Goal: Information Seeking & Learning: Learn about a topic

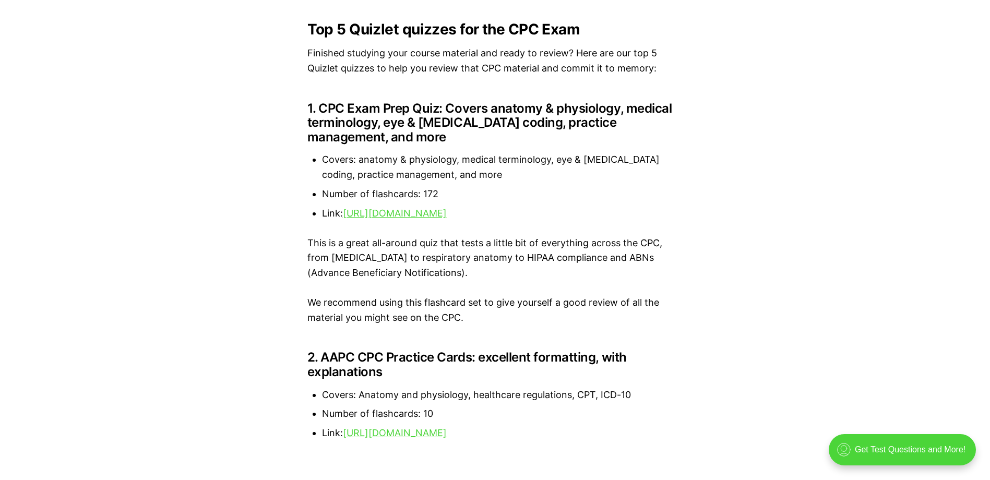
scroll to position [1097, 0]
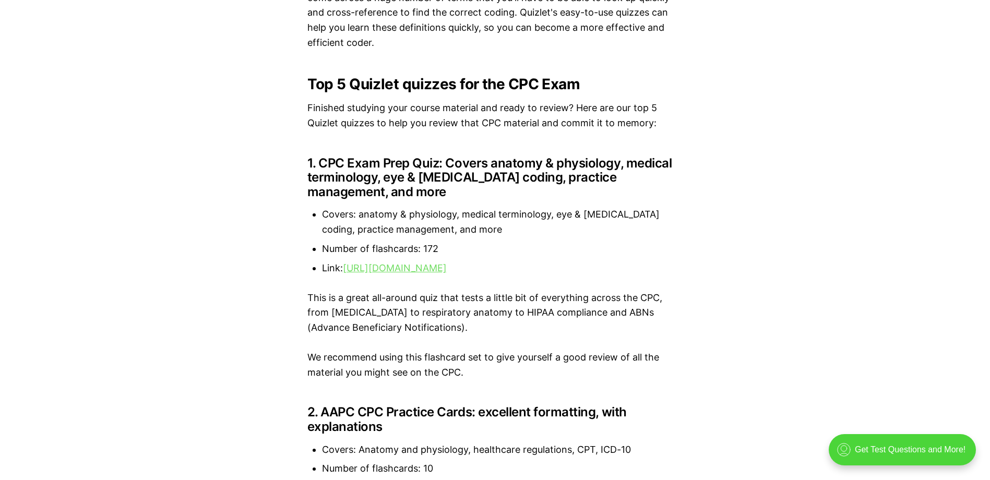
click at [371, 266] on link "[URL][DOMAIN_NAME]" at bounding box center [395, 267] width 104 height 11
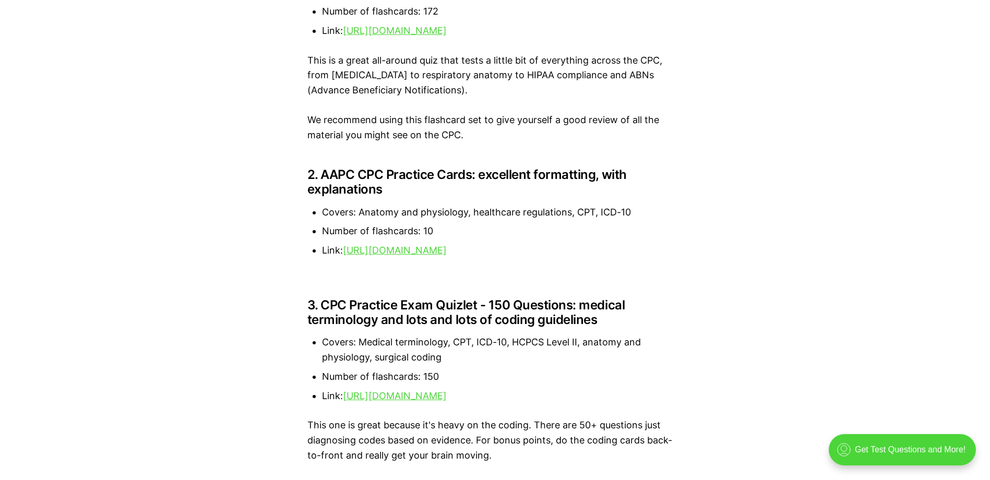
scroll to position [1342, 0]
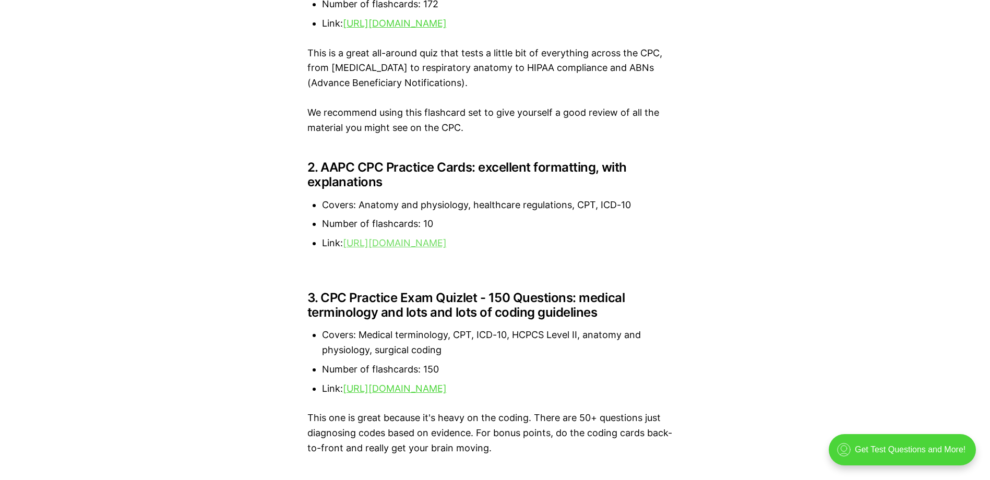
click at [447, 243] on link "[URL][DOMAIN_NAME]" at bounding box center [395, 242] width 104 height 11
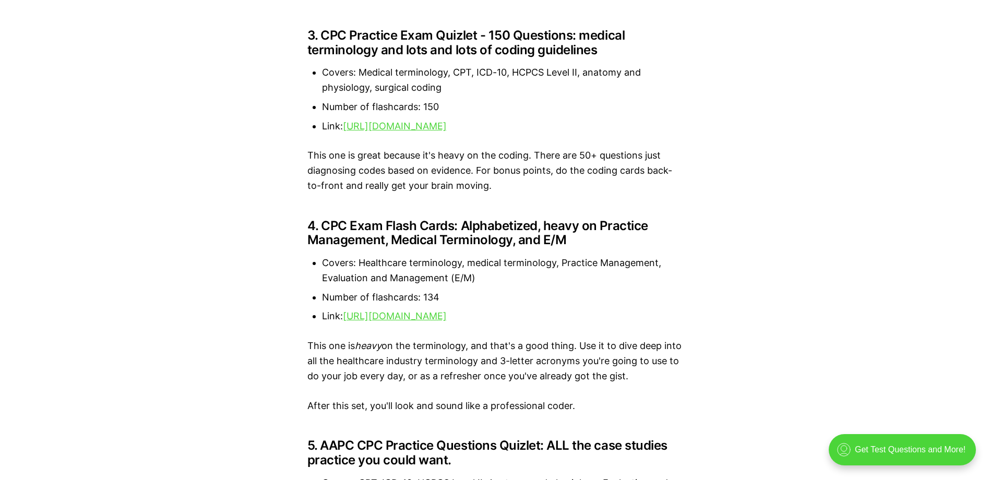
scroll to position [1612, 0]
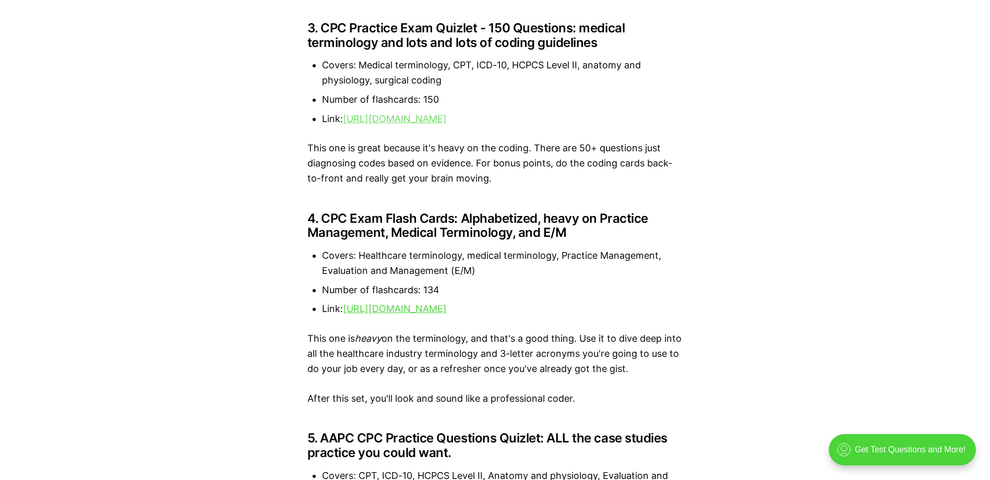
click at [429, 119] on link "[URL][DOMAIN_NAME]" at bounding box center [395, 118] width 104 height 11
click at [447, 314] on link "[URL][DOMAIN_NAME]" at bounding box center [395, 308] width 104 height 11
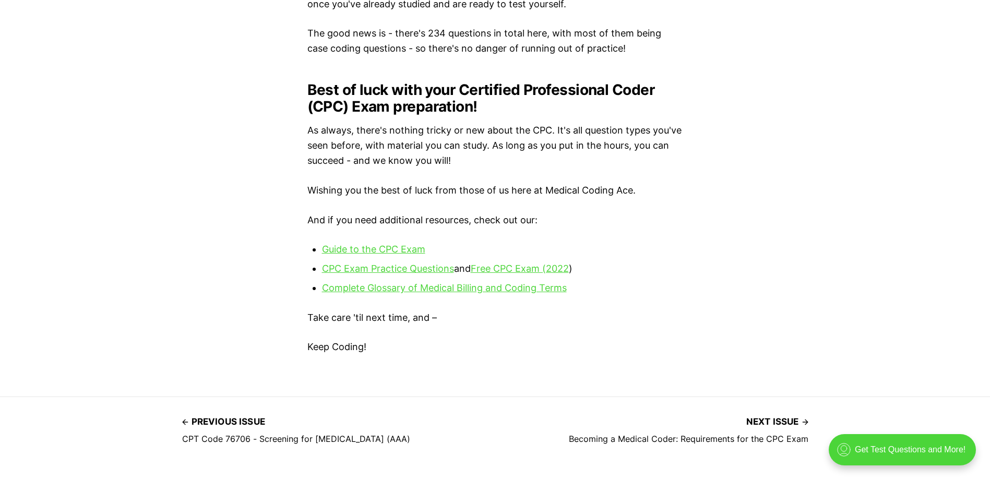
scroll to position [2225, 0]
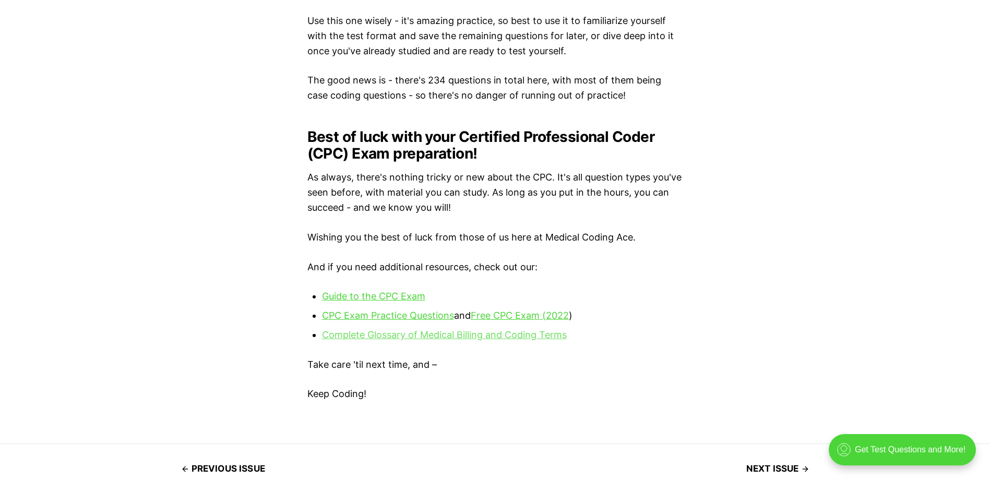
click at [492, 340] on link "Complete Glossary of Medical Billing and Coding Terms" at bounding box center [444, 334] width 245 height 11
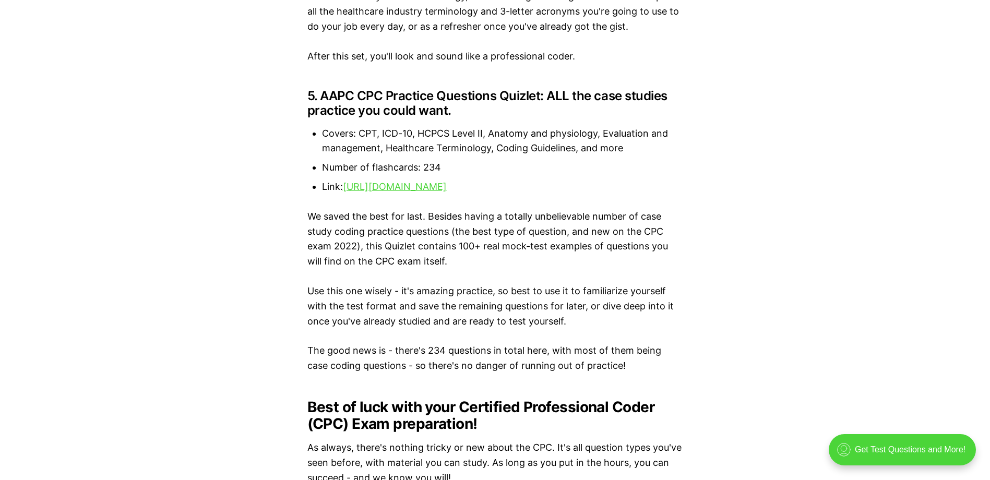
scroll to position [1893, 0]
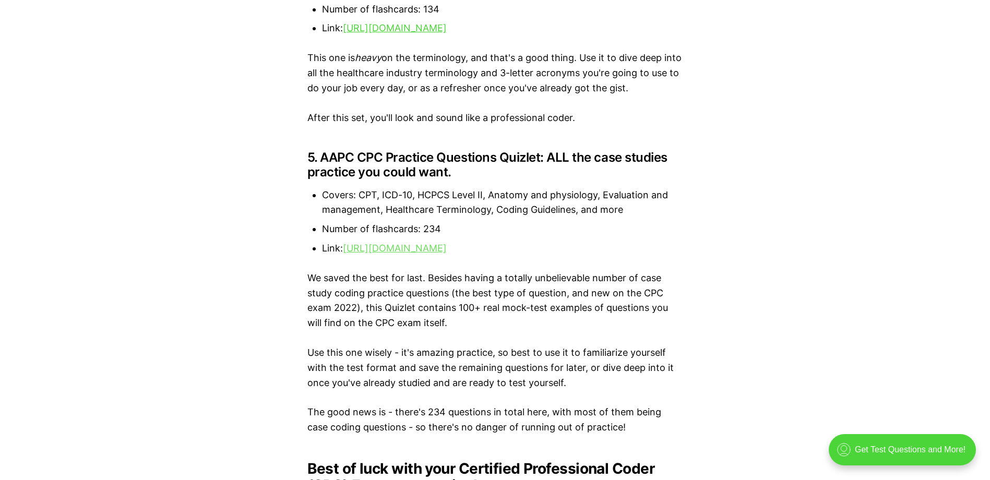
click at [447, 254] on link "[URL][DOMAIN_NAME]" at bounding box center [395, 248] width 104 height 11
